Goal: Task Accomplishment & Management: Use online tool/utility

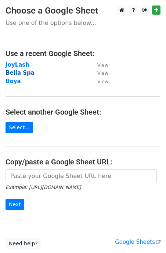
click at [13, 73] on strong "Bella Spa" at bounding box center [20, 73] width 29 height 7
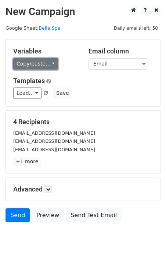
click at [50, 59] on link "Copy/paste..." at bounding box center [35, 63] width 45 height 11
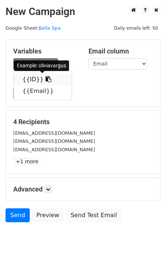
click at [45, 79] on icon at bounding box center [48, 79] width 6 height 6
